Goal: Check status: Check status

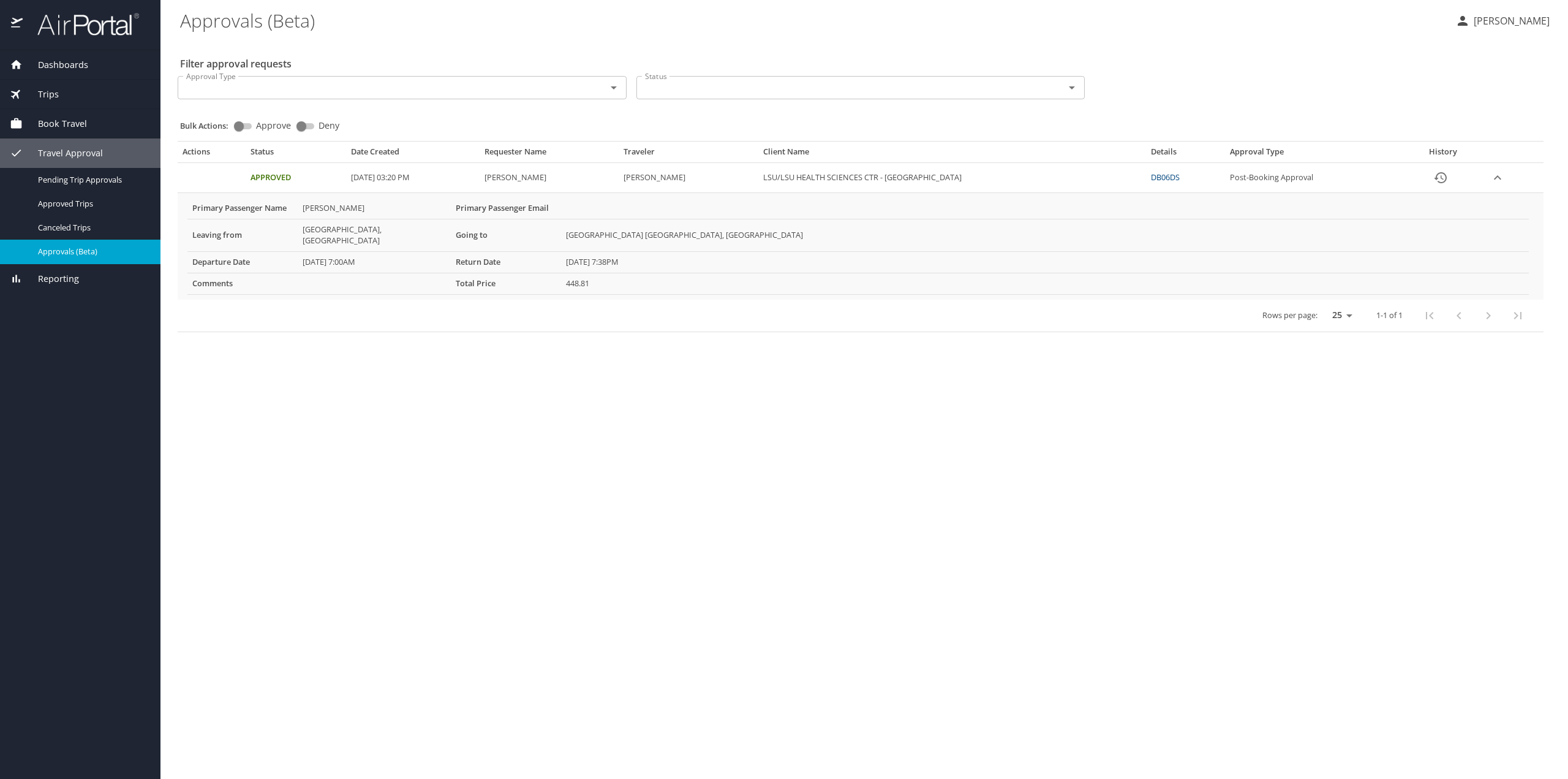
click at [239, 128] on input "Approve" at bounding box center [239, 125] width 44 height 15
checkbox input "true"
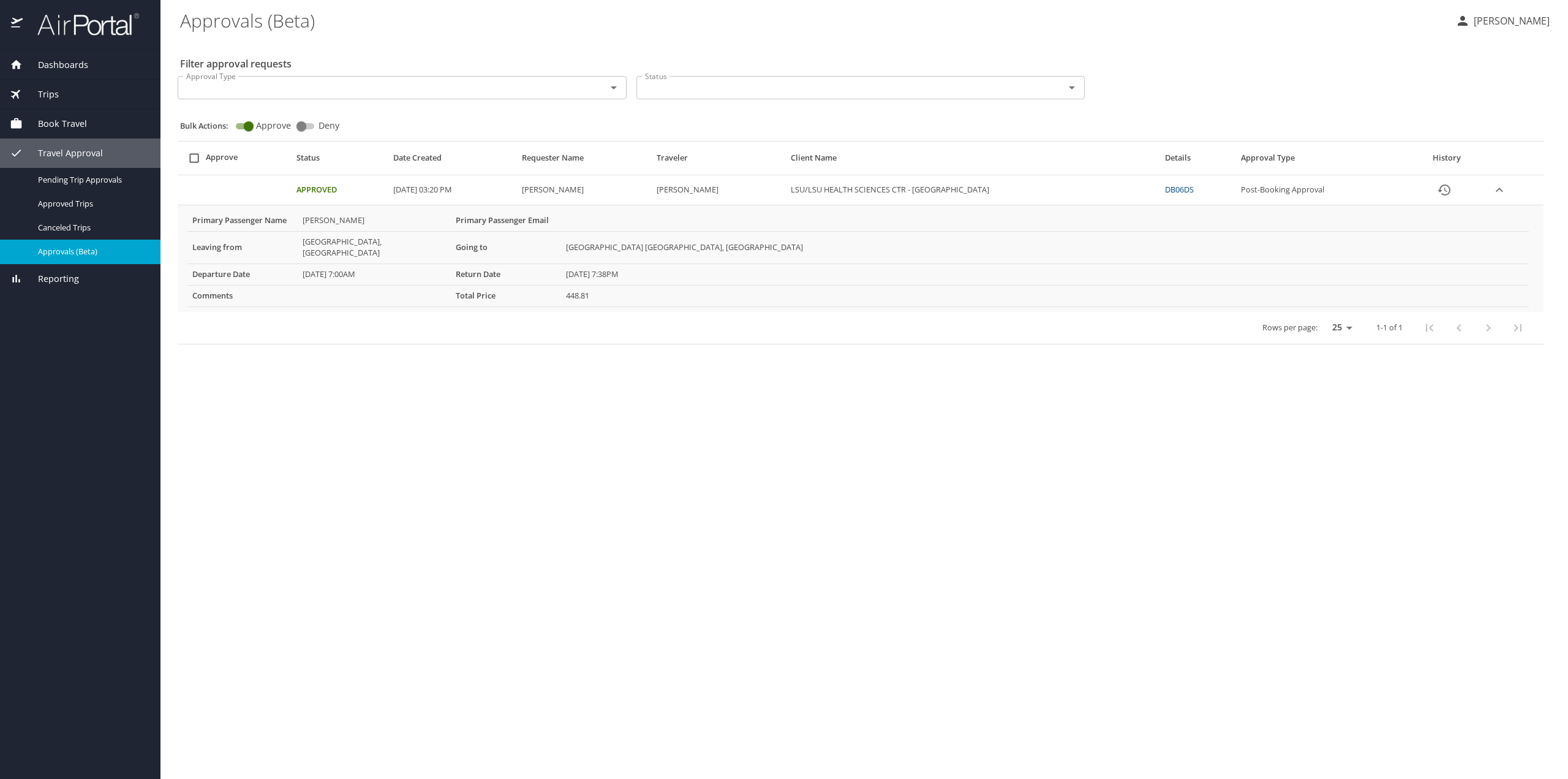
click at [190, 159] on input "select all approval requests" at bounding box center [194, 157] width 23 height 23
checkbox input "false"
click at [343, 188] on td "Approved" at bounding box center [340, 190] width 97 height 30
click at [1498, 190] on icon "expand row" at bounding box center [1499, 189] width 8 height 4
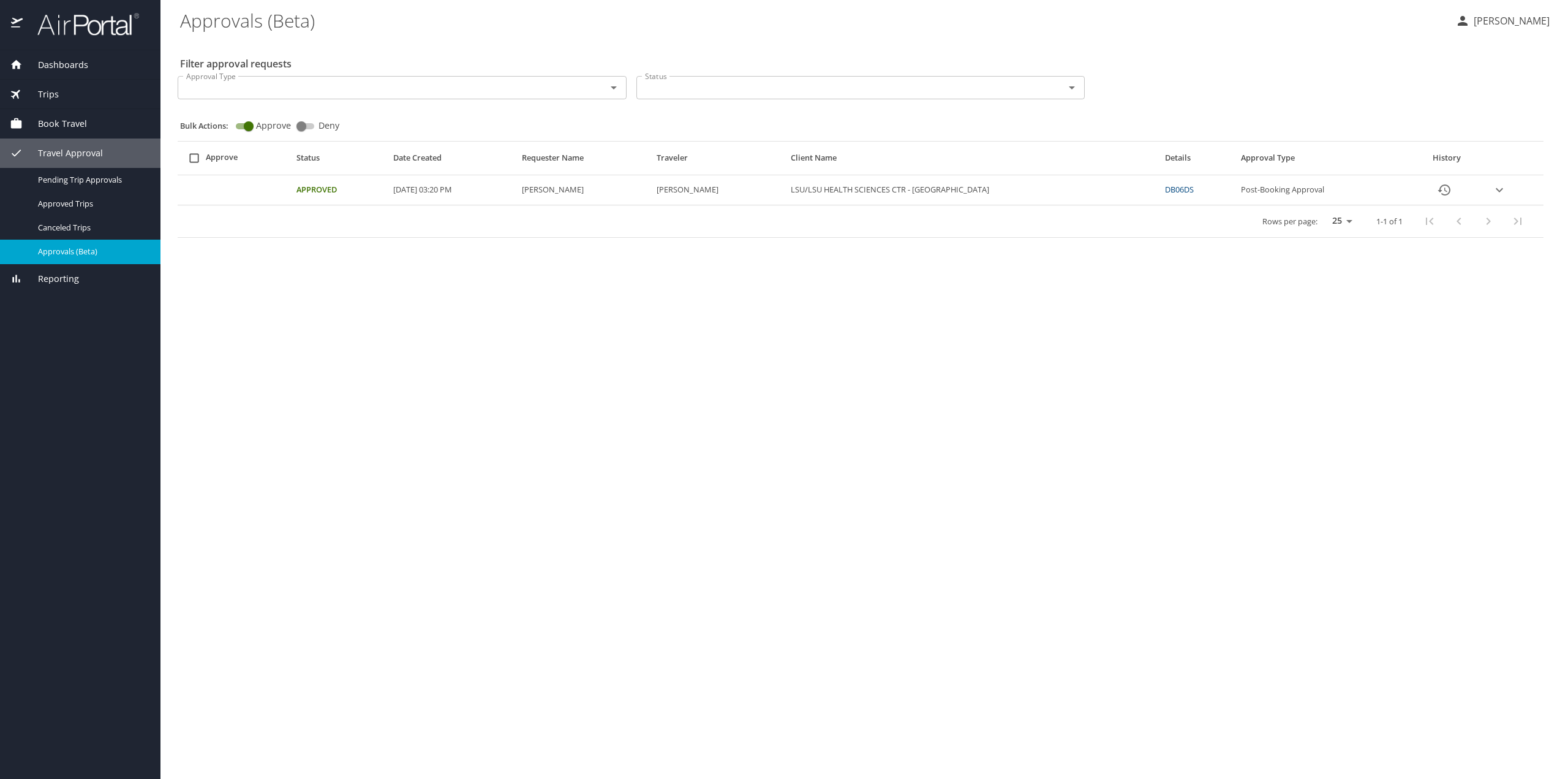
click at [1497, 190] on icon "expand row" at bounding box center [1499, 189] width 15 height 15
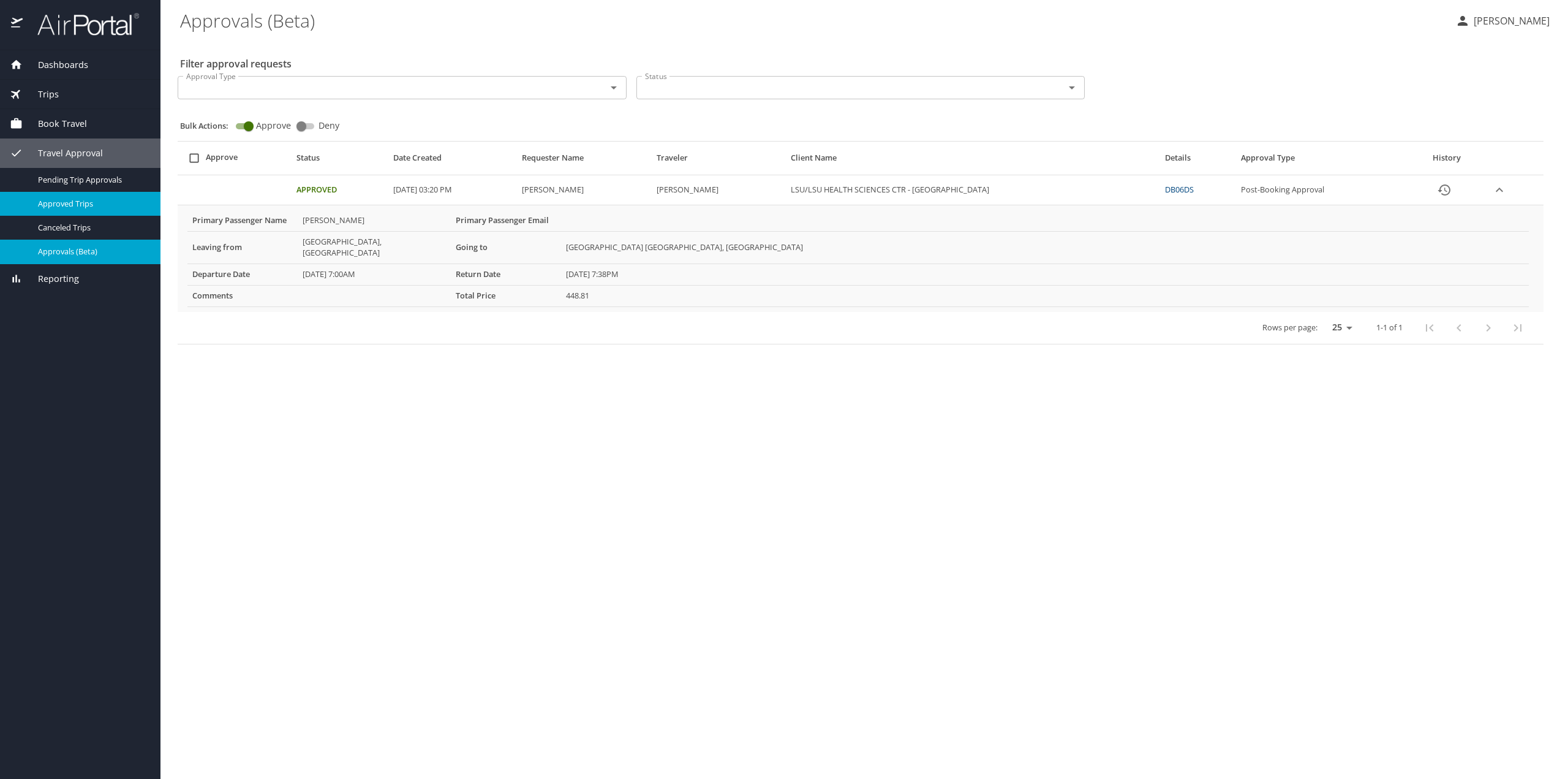
click at [118, 200] on span "Approved Trips" at bounding box center [92, 203] width 108 height 11
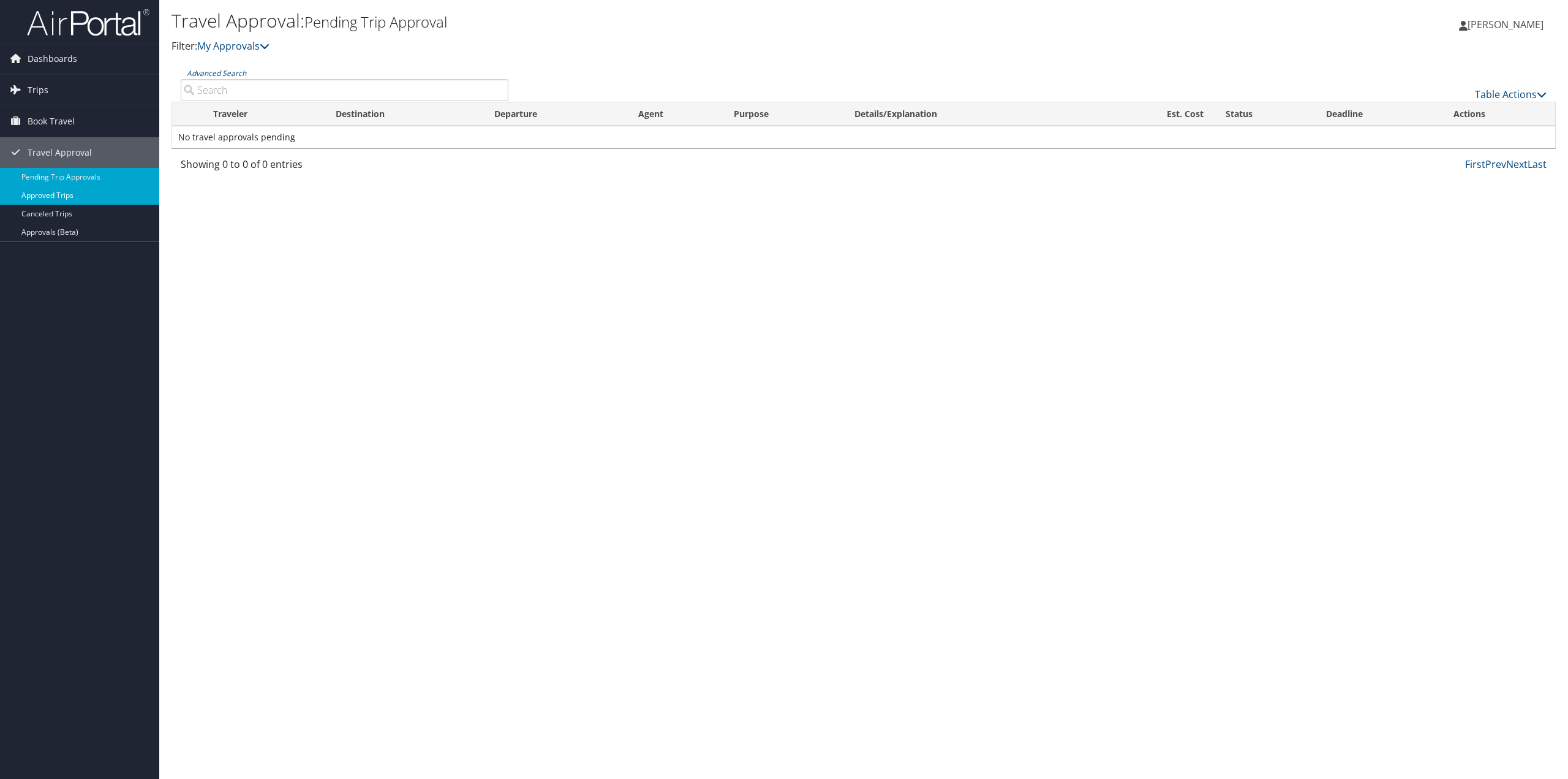
click at [56, 199] on link "Approved Trips" at bounding box center [80, 195] width 159 height 18
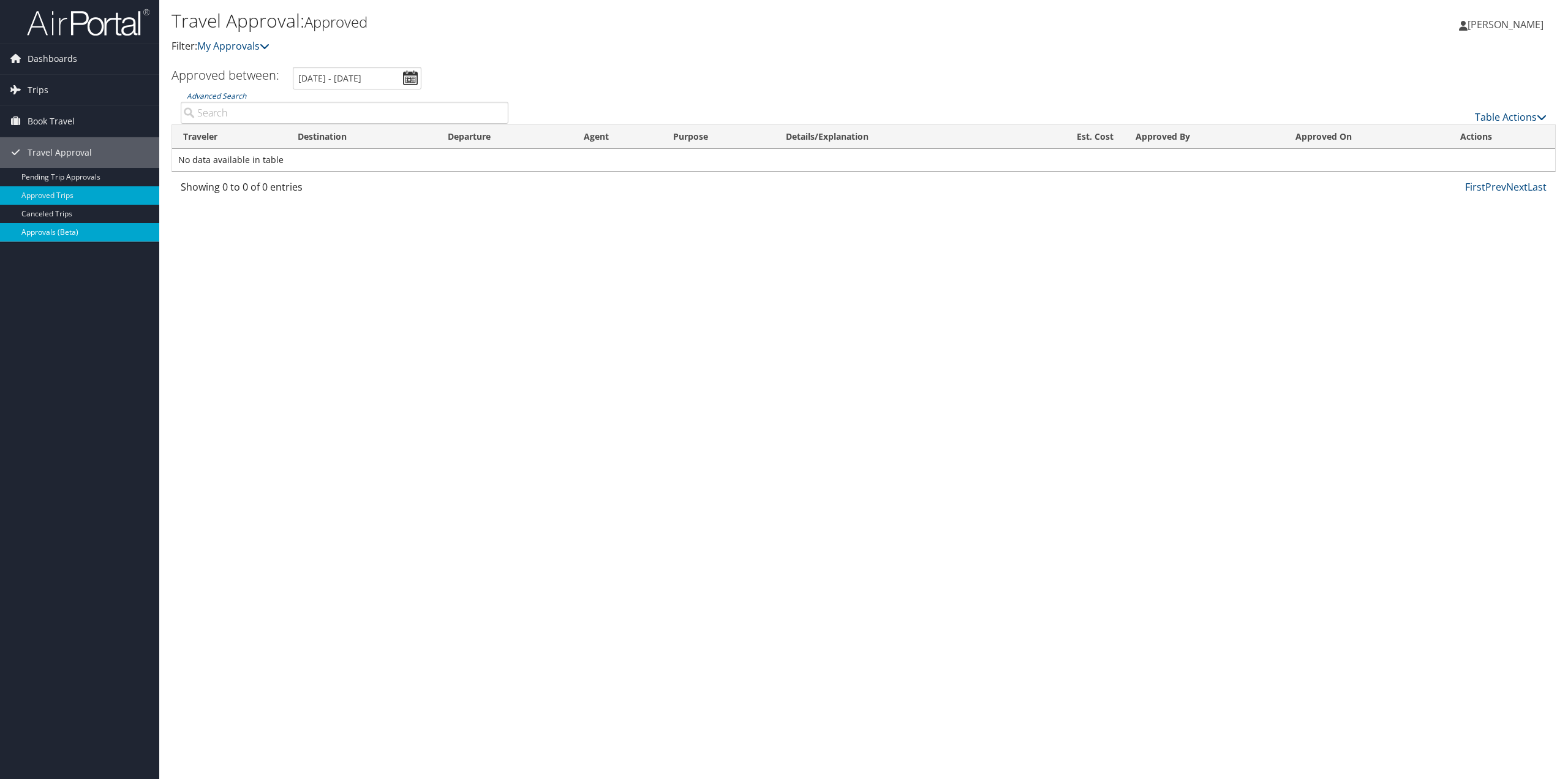
click at [52, 232] on link "Approvals (Beta)" at bounding box center [80, 232] width 159 height 18
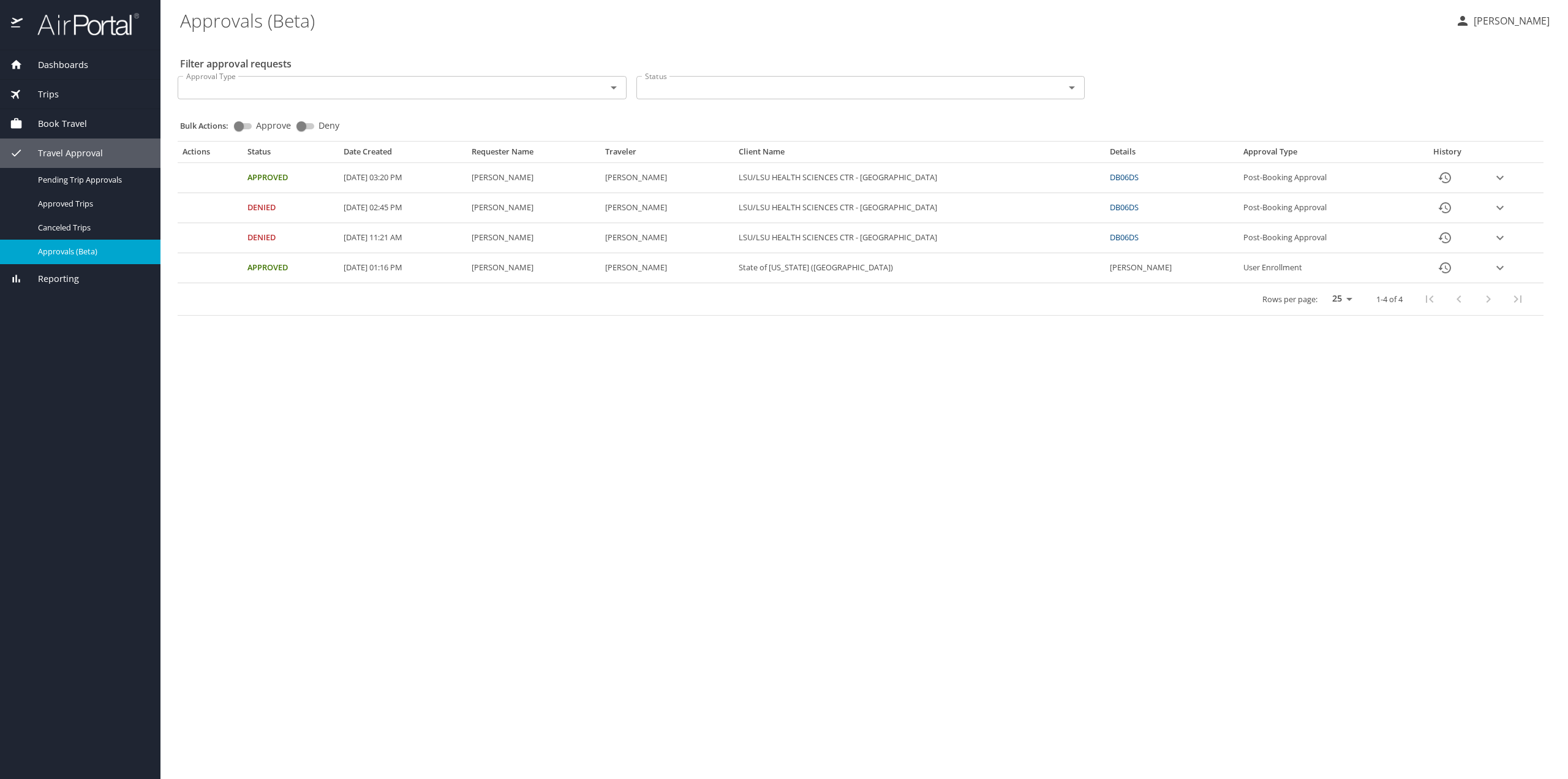
click at [1138, 176] on link "DB06DS" at bounding box center [1124, 176] width 29 height 11
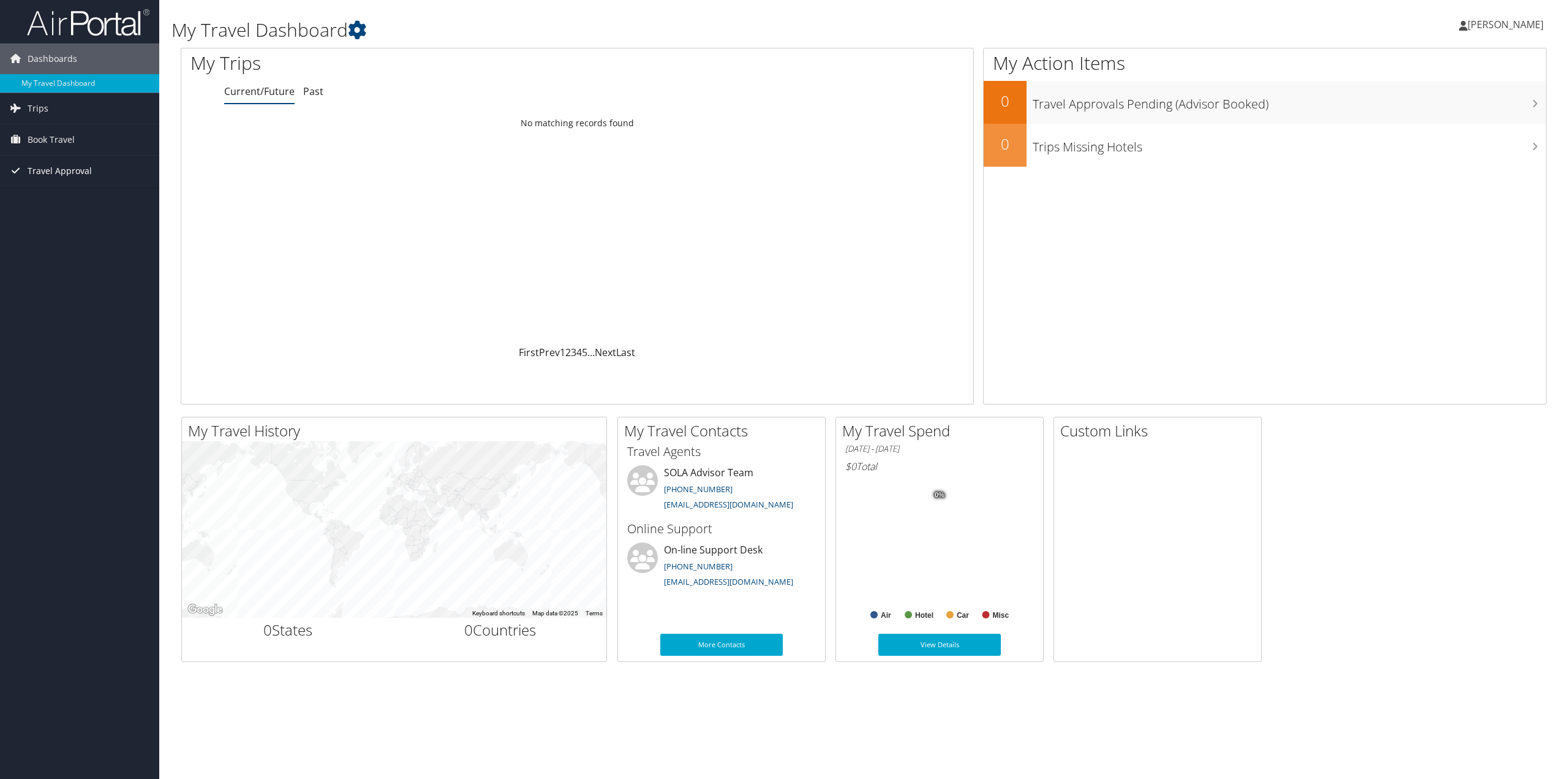
click at [41, 171] on span "Travel Approval" at bounding box center [60, 170] width 64 height 30
click at [48, 248] on link "Approvals (Beta)" at bounding box center [80, 250] width 159 height 18
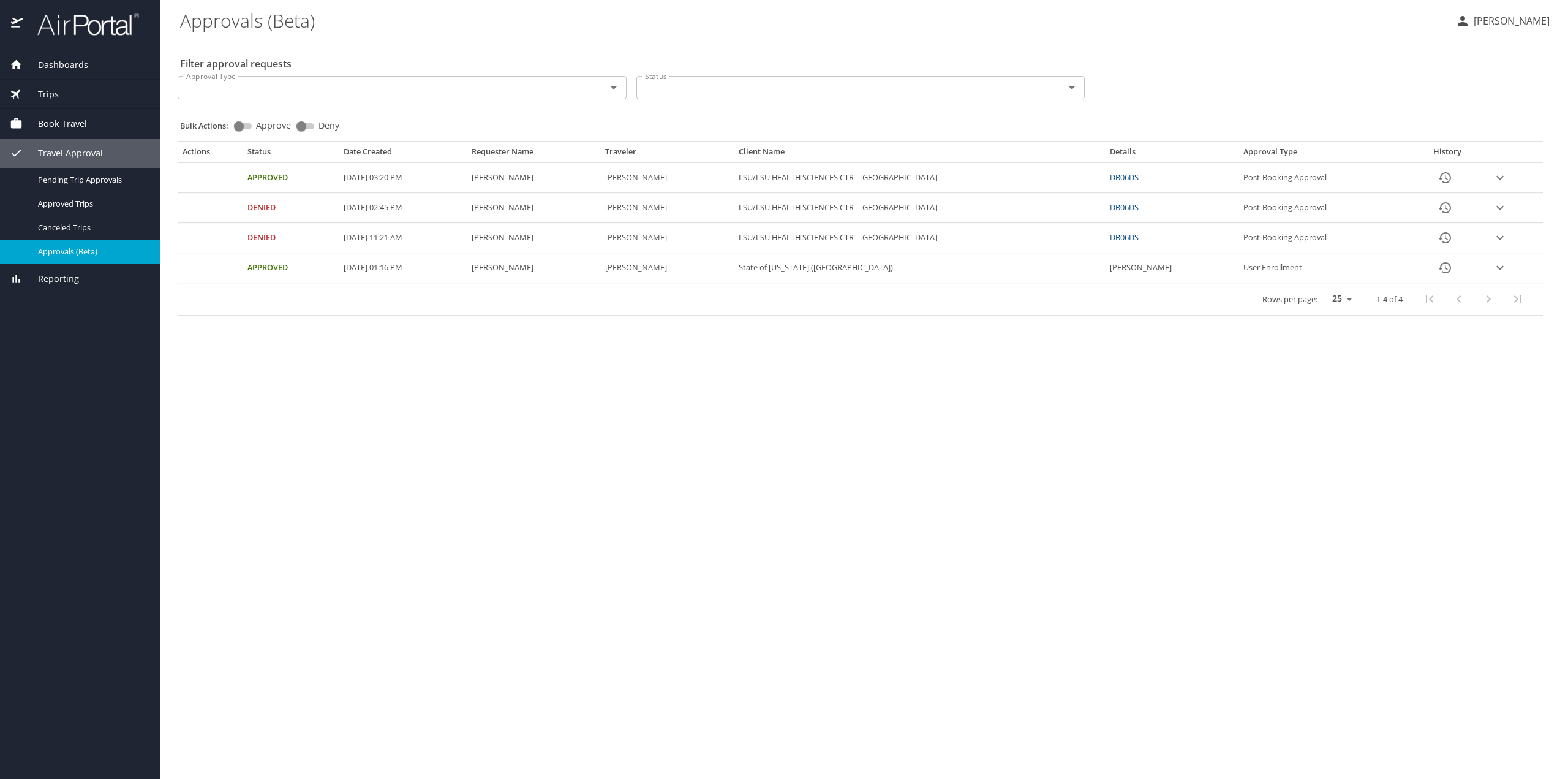
click at [1498, 176] on icon "expand row" at bounding box center [1500, 177] width 8 height 4
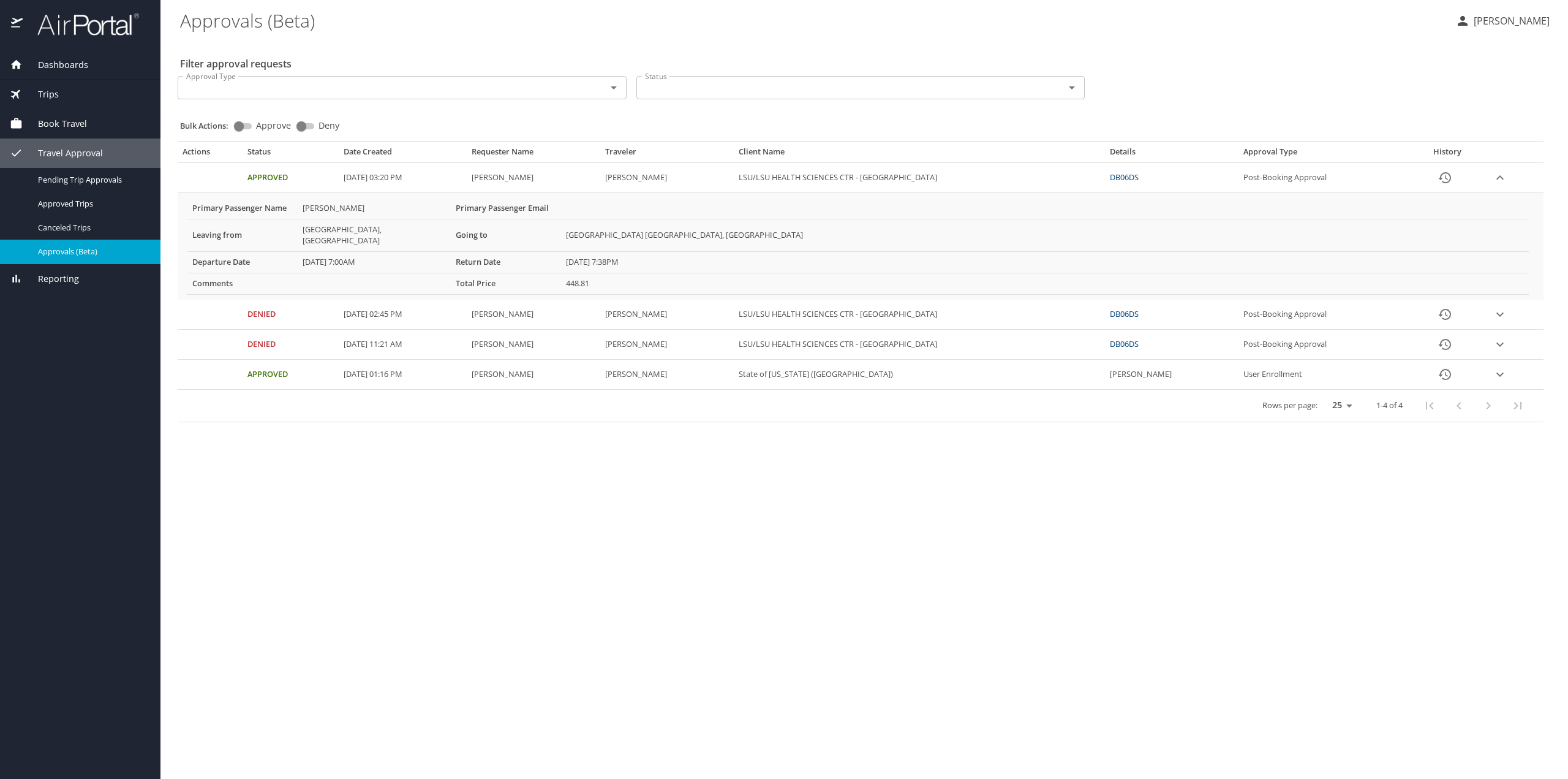
click at [277, 330] on td "Denied" at bounding box center [290, 344] width 96 height 30
click at [1502, 337] on icon "expand row" at bounding box center [1500, 344] width 15 height 15
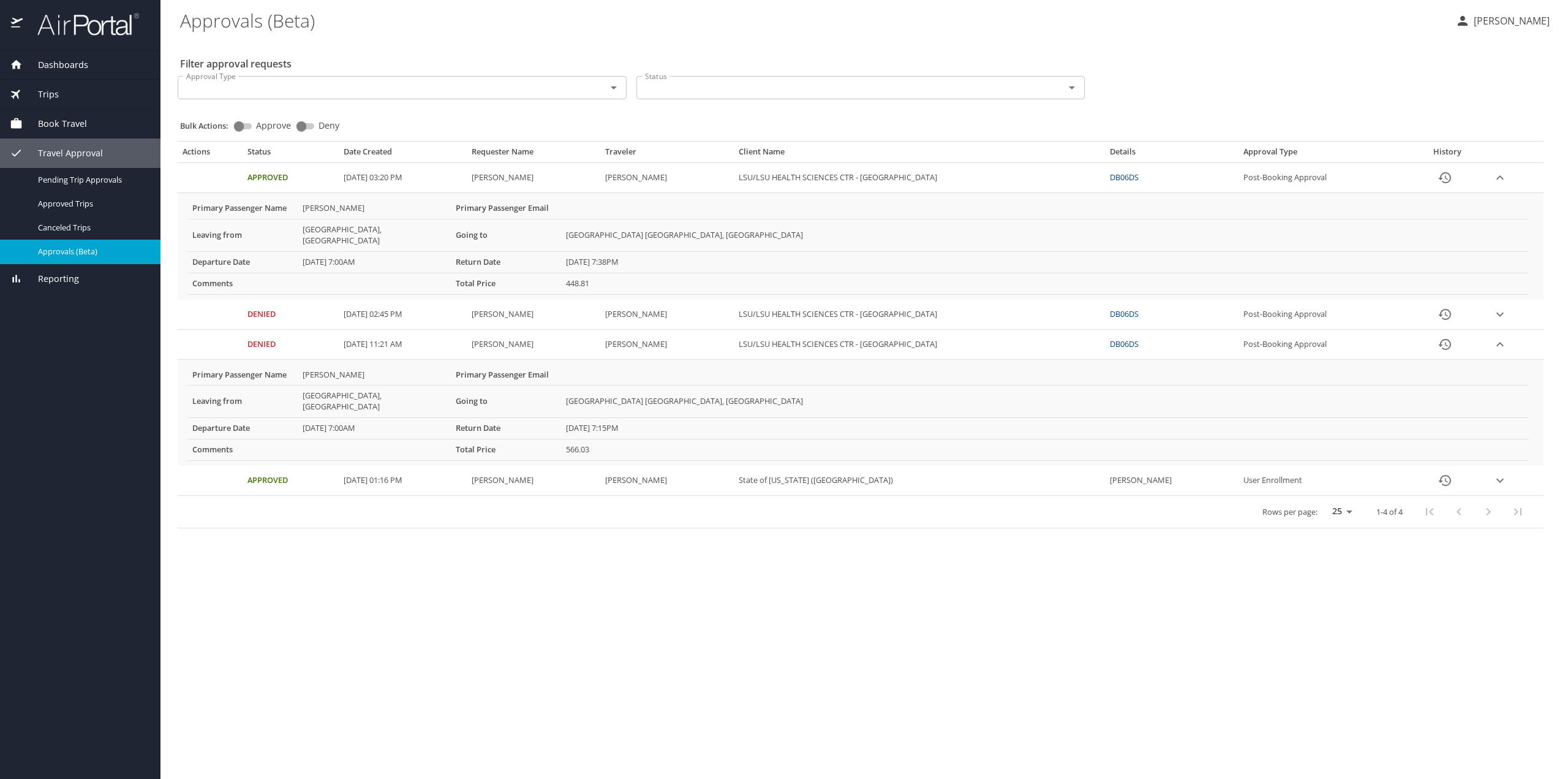
click at [73, 121] on span "Book Travel" at bounding box center [54, 124] width 64 height 14
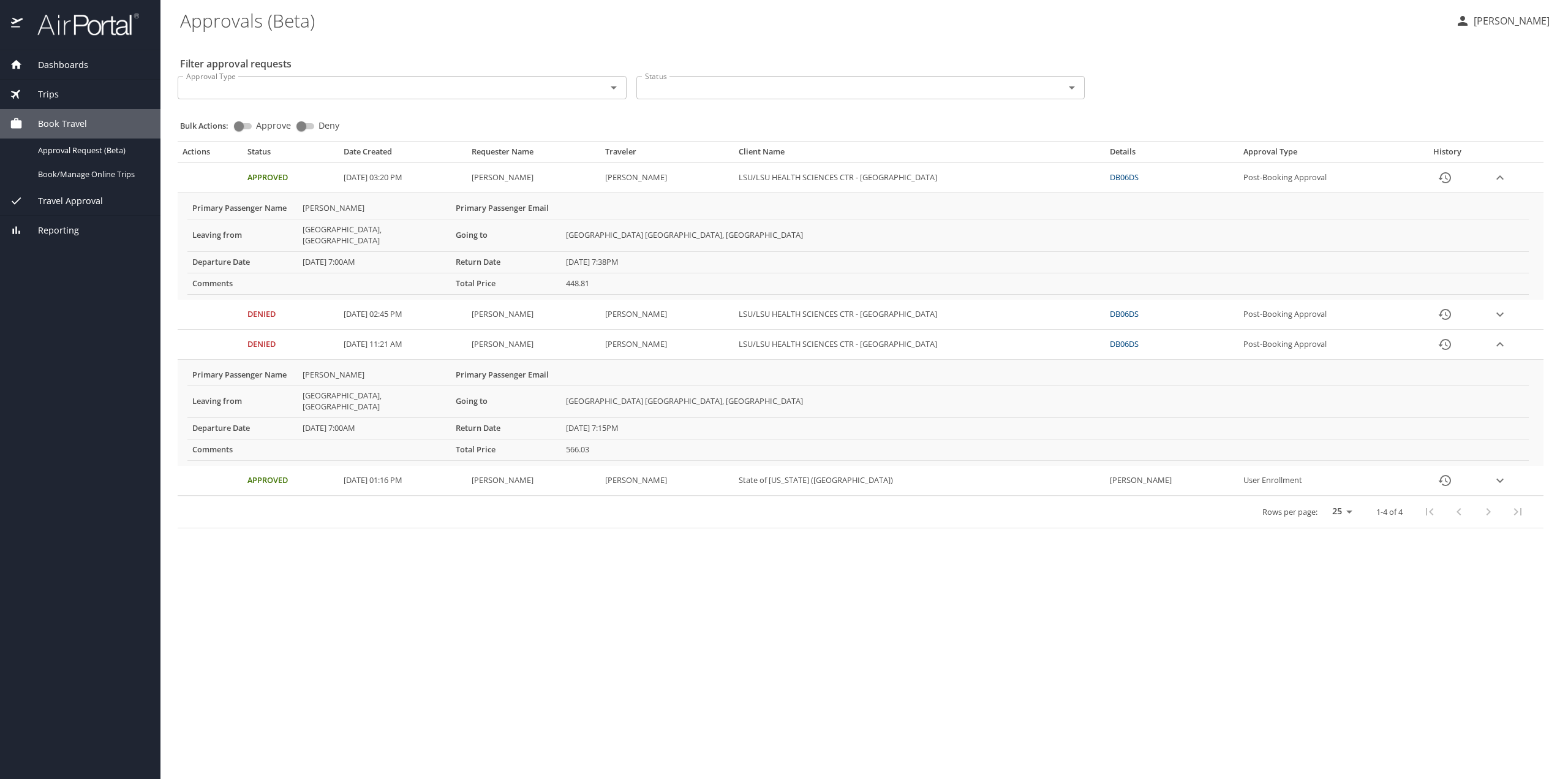
click at [54, 96] on span "Trips" at bounding box center [41, 94] width 36 height 14
click at [74, 115] on span "Current / Future Trips" at bounding box center [92, 120] width 108 height 11
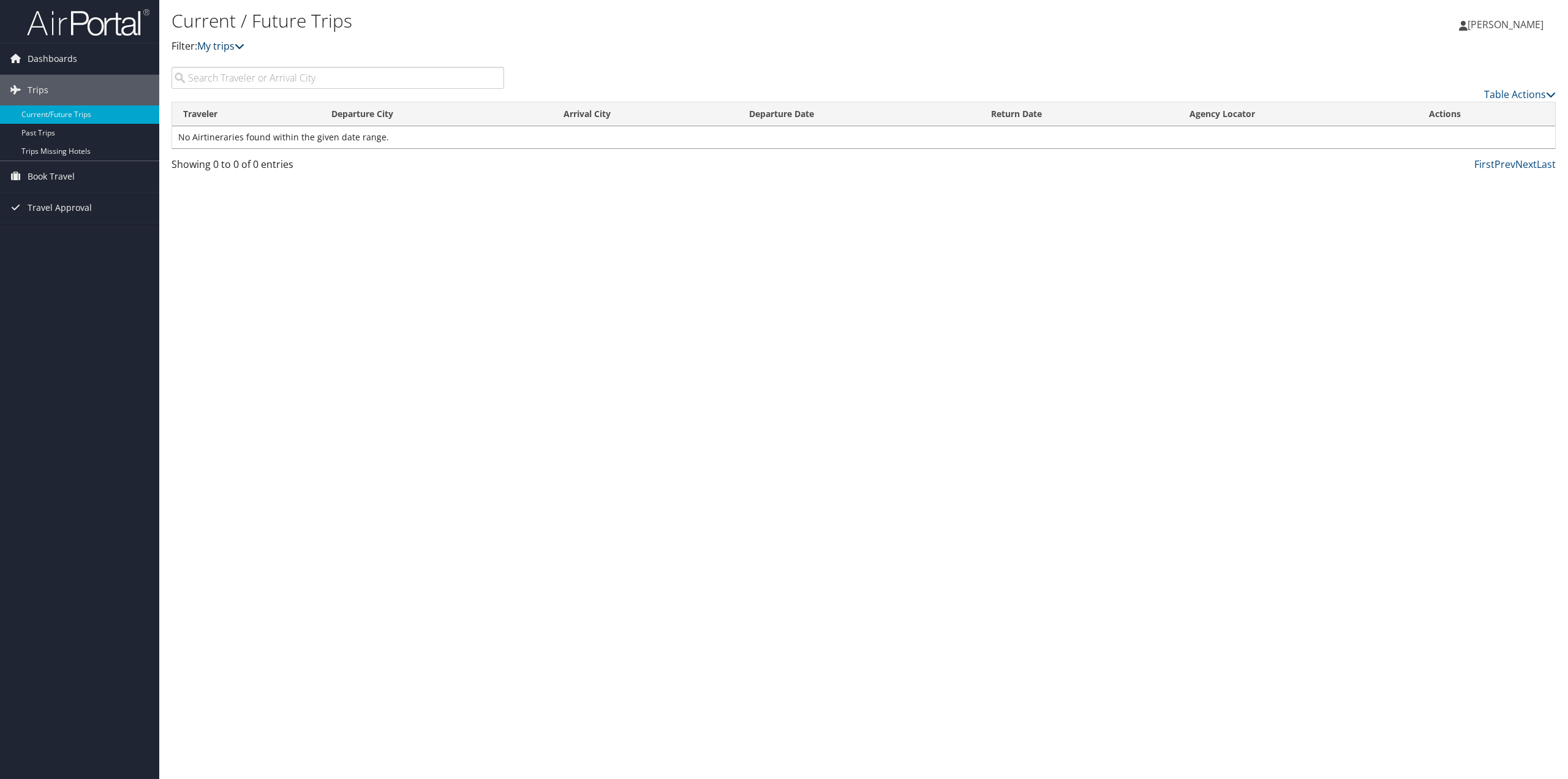
click at [231, 48] on link "My trips" at bounding box center [220, 46] width 48 height 14
click at [241, 45] on icon at bounding box center [239, 45] width 10 height 10
click at [240, 47] on icon at bounding box center [239, 45] width 10 height 10
click at [67, 58] on span "Dashboards" at bounding box center [52, 58] width 49 height 30
